Goal: Task Accomplishment & Management: Manage account settings

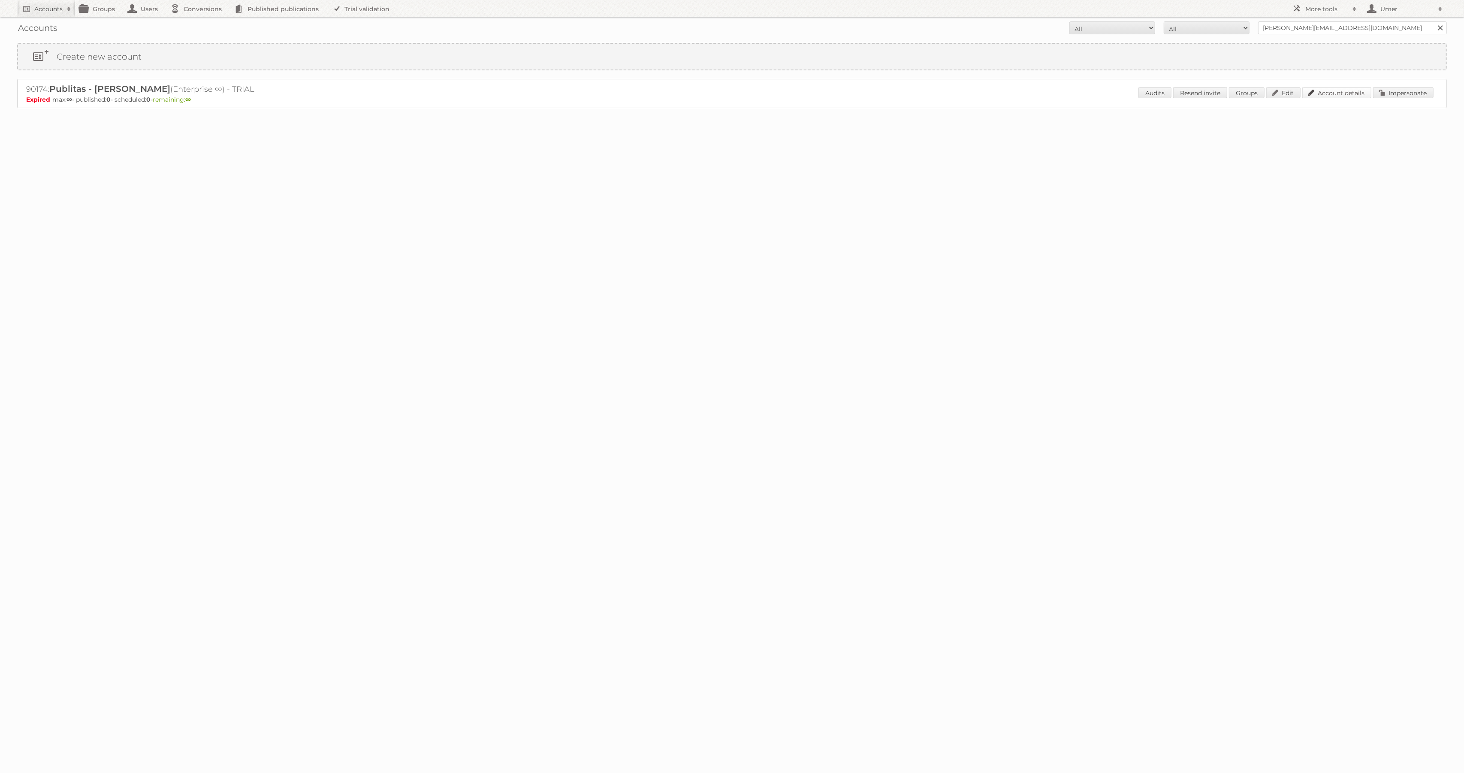
click at [1343, 89] on link "Account details" at bounding box center [1336, 92] width 69 height 11
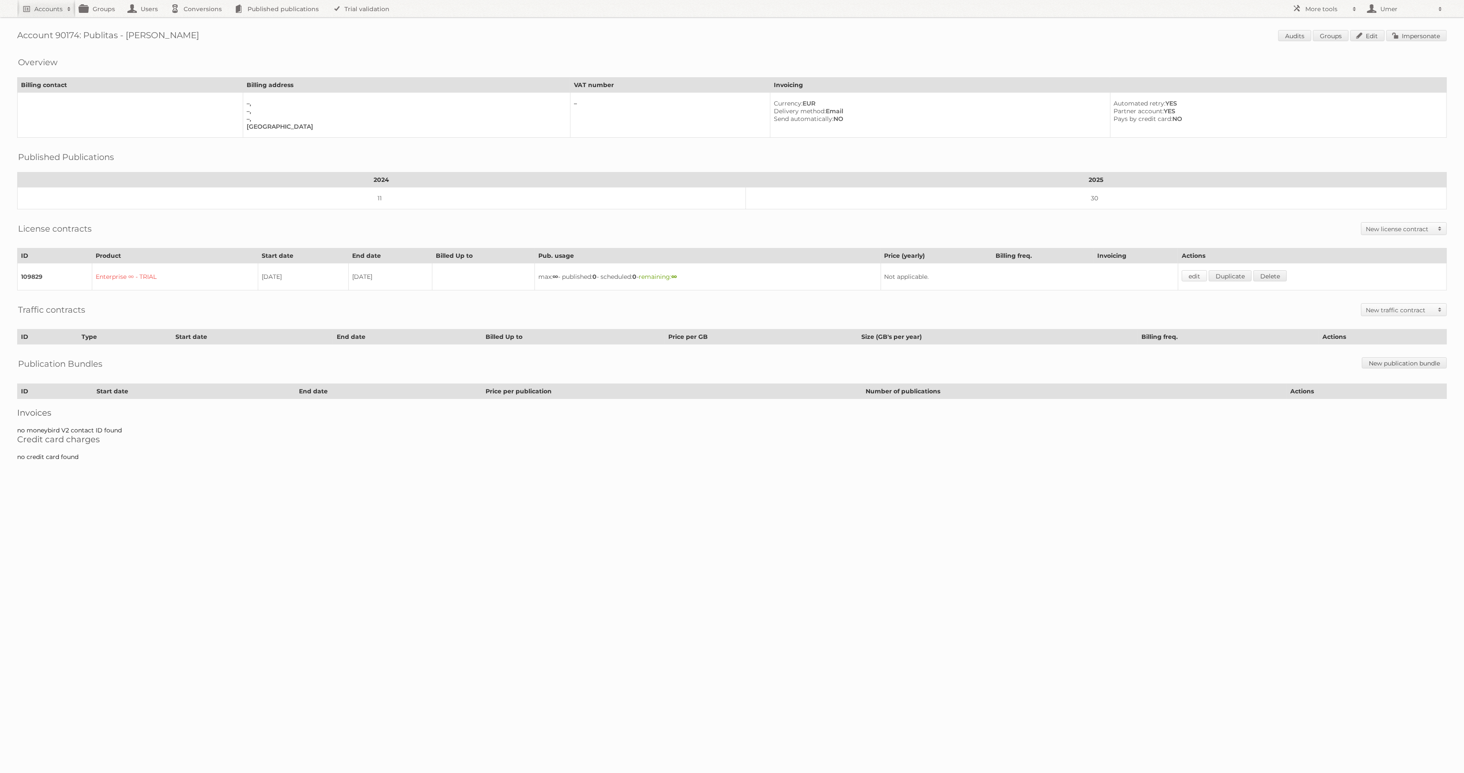
click at [1205, 276] on link "edit" at bounding box center [1194, 275] width 25 height 11
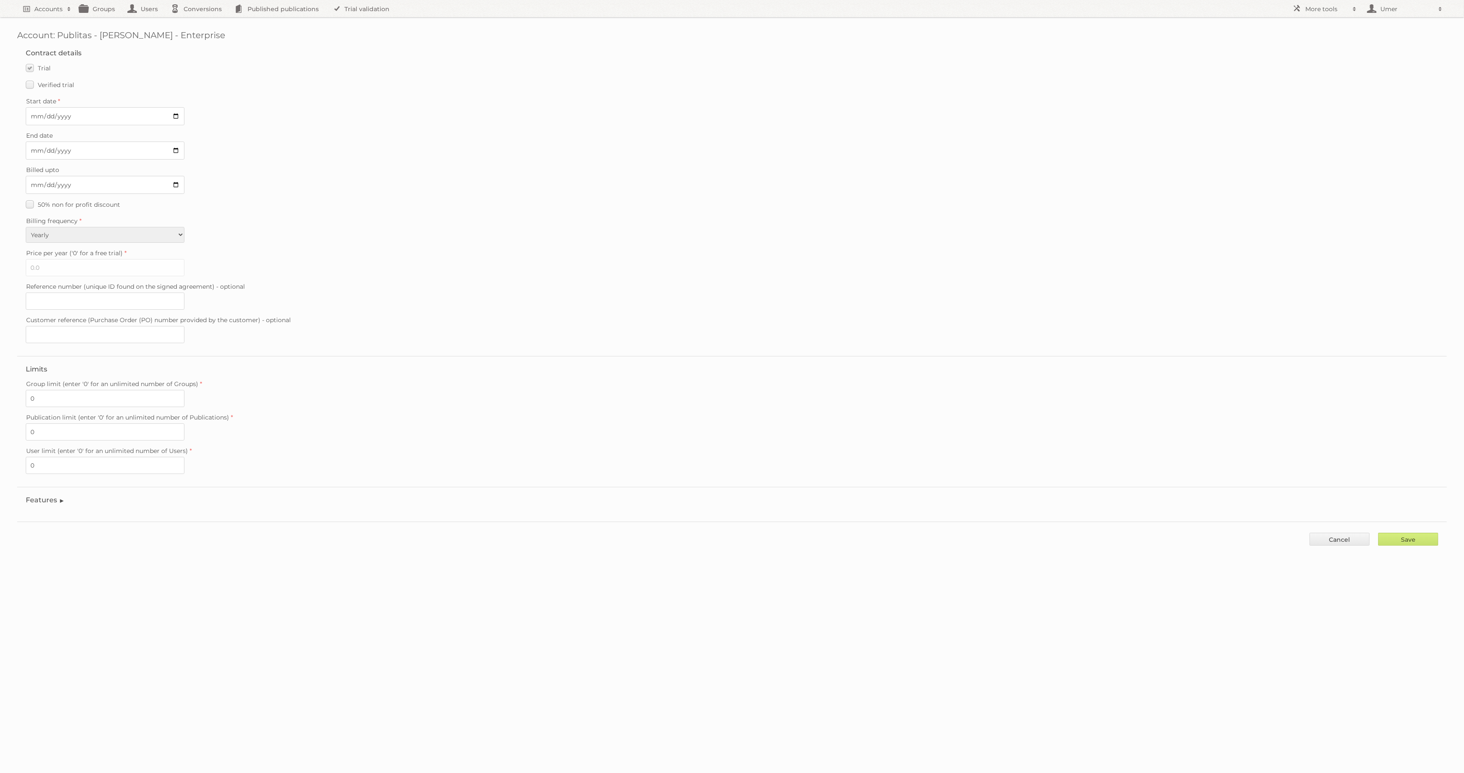
click at [48, 502] on legend "Features" at bounding box center [45, 500] width 39 height 8
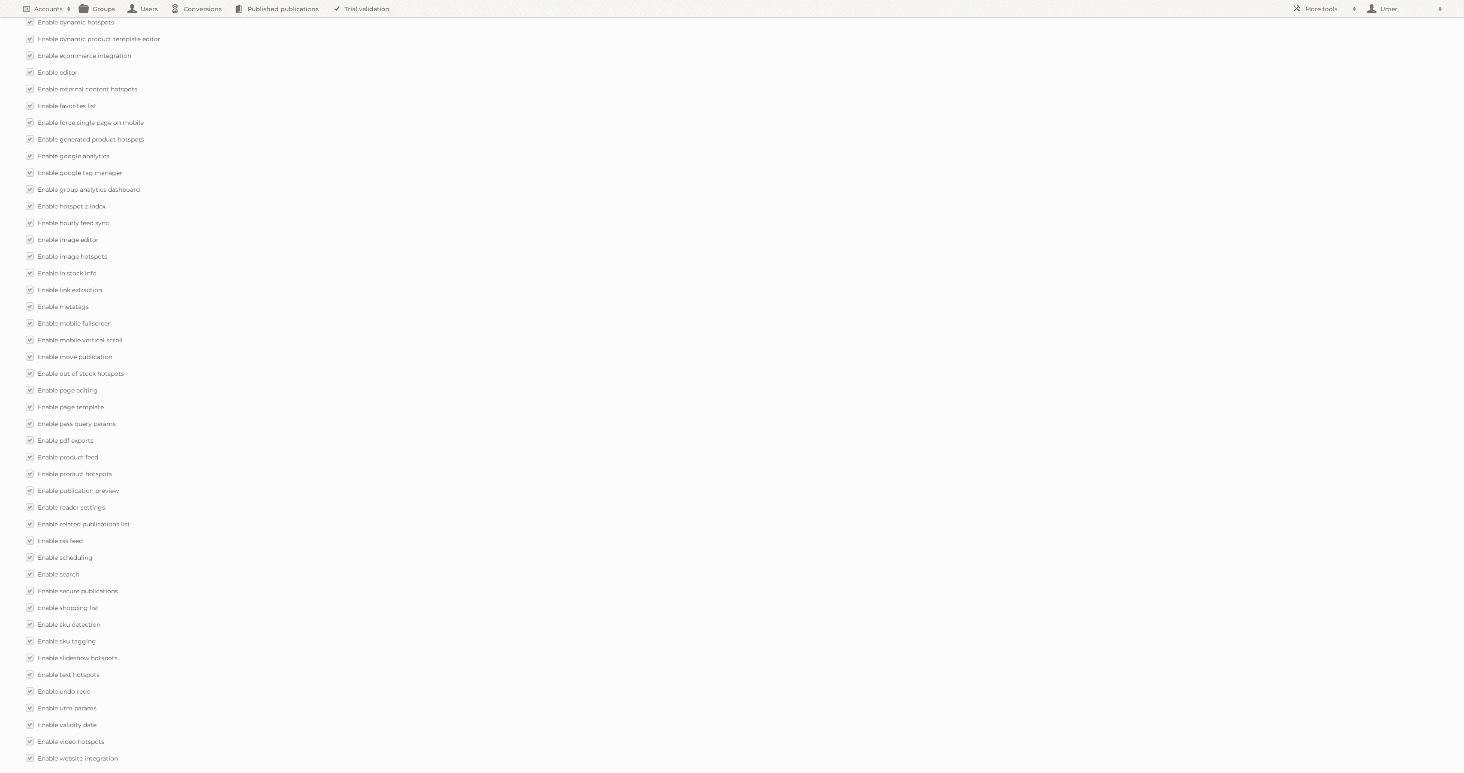
scroll to position [818, 0]
